Goal: Task Accomplishment & Management: Manage account settings

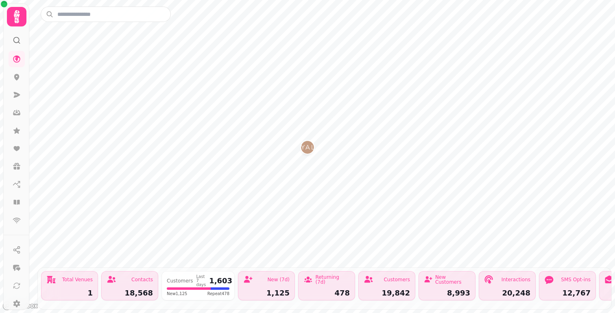
click at [17, 11] on icon at bounding box center [17, 17] width 16 height 16
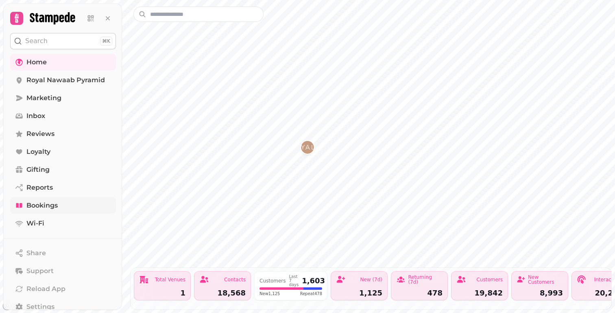
click at [41, 202] on span "Bookings" at bounding box center [41, 205] width 31 height 10
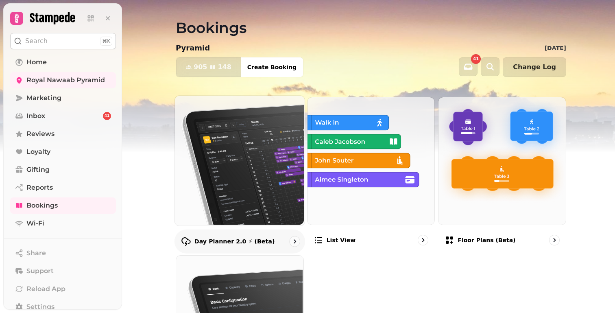
click at [242, 136] on img at bounding box center [239, 160] width 130 height 130
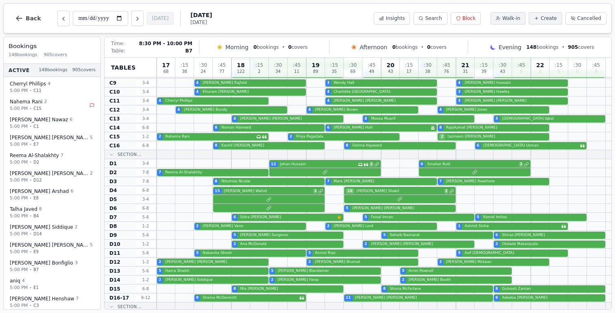
scroll to position [439, 0]
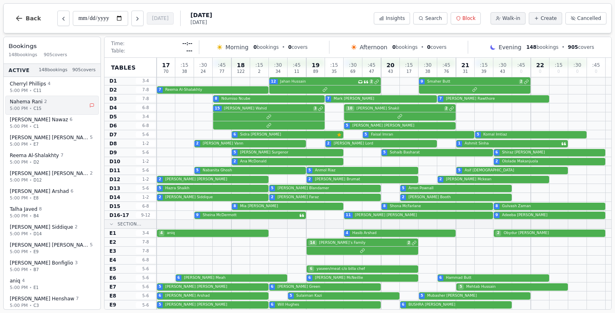
click at [51, 104] on div "Nahema Rani 2" at bounding box center [49, 101] width 78 height 7
select select "****"
select select "*"
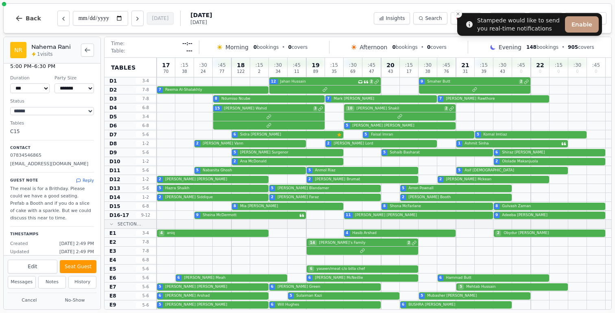
scroll to position [0, 0]
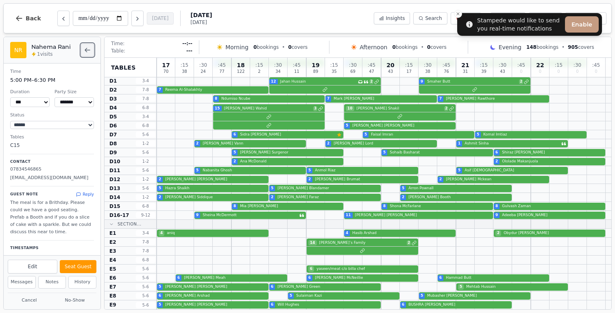
click at [91, 49] on button "Back to bookings list" at bounding box center [87, 50] width 13 height 13
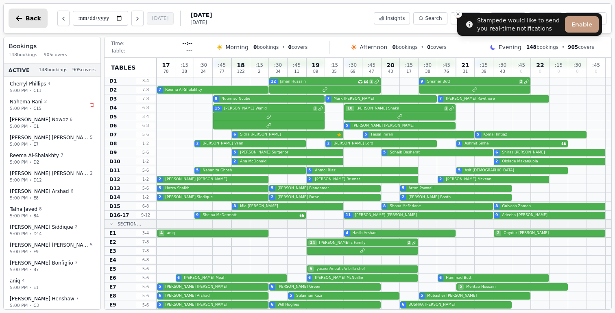
click at [33, 17] on span "Back" at bounding box center [33, 18] width 15 height 6
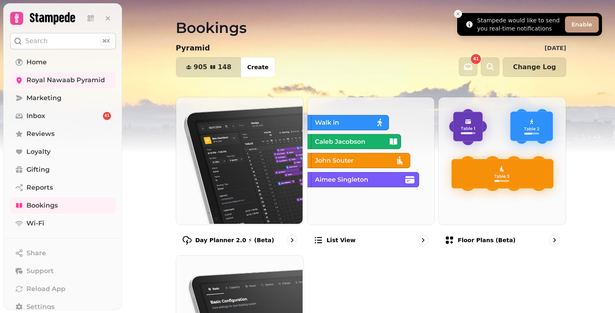
click at [455, 12] on icon "Close toast" at bounding box center [457, 13] width 5 height 5
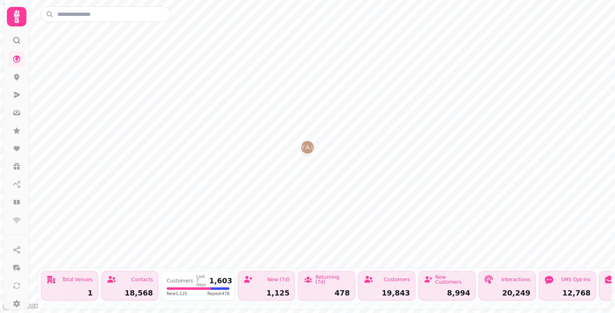
click at [13, 18] on icon at bounding box center [17, 17] width 16 height 16
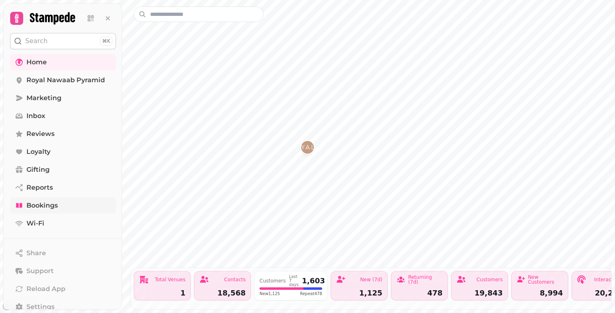
click at [46, 203] on span "Bookings" at bounding box center [41, 205] width 31 height 10
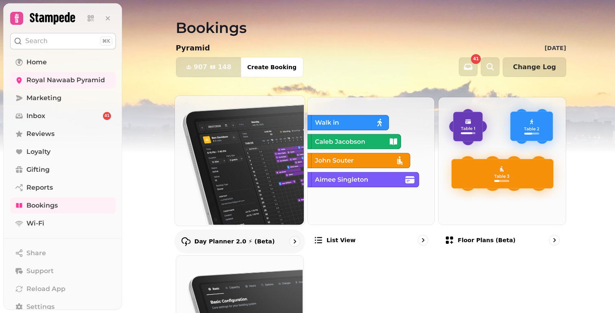
click at [208, 128] on img at bounding box center [239, 160] width 130 height 130
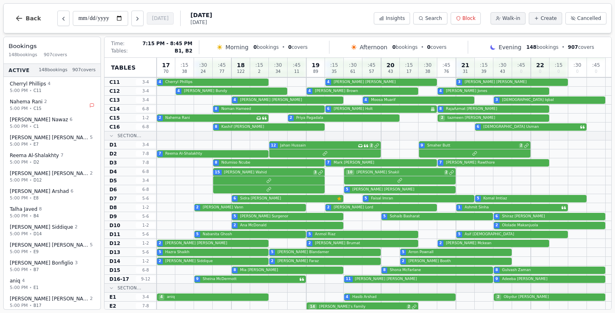
scroll to position [439, 0]
